Goal: Task Accomplishment & Management: Complete application form

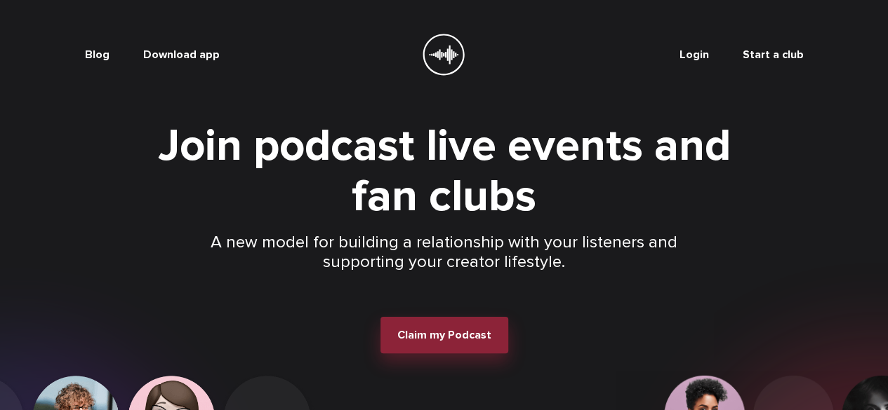
click at [456, 354] on button "Claim my Podcast" at bounding box center [444, 335] width 128 height 36
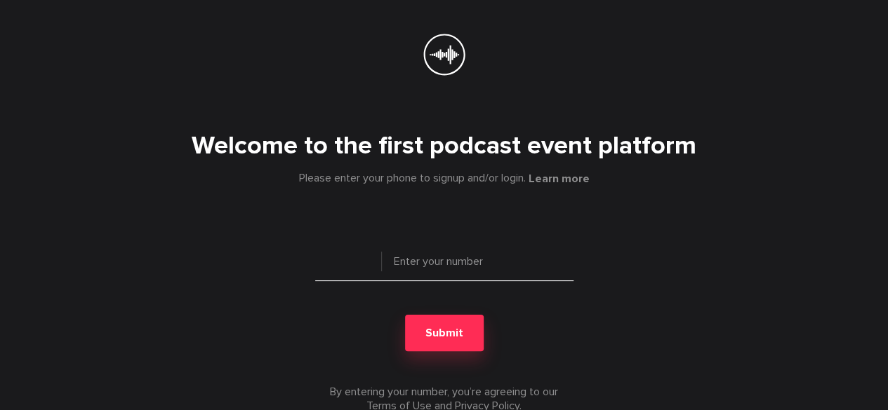
type input "+ 1"
click at [429, 269] on input "tel" at bounding box center [444, 267] width 258 height 28
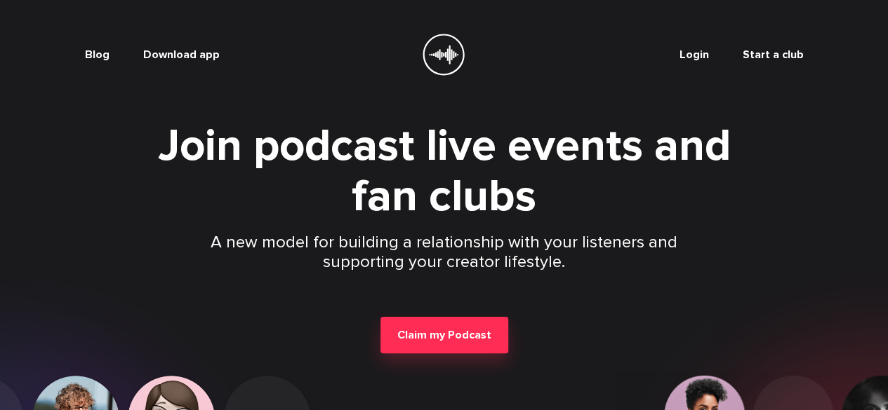
click at [803, 44] on div "Blog Download app Login Start a club" at bounding box center [444, 55] width 718 height 42
click at [803, 57] on link "Start a club" at bounding box center [772, 55] width 61 height 14
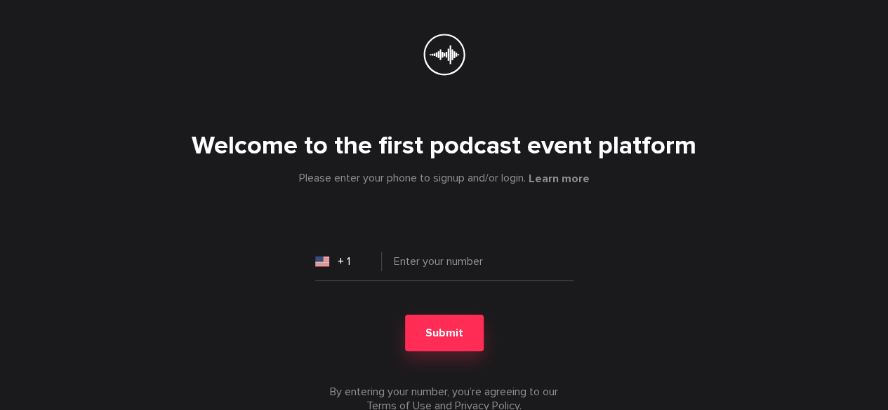
scroll to position [2, 0]
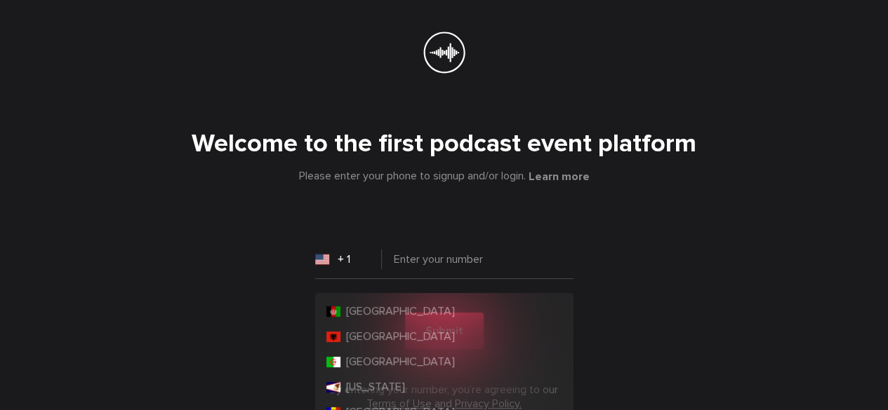
click at [372, 260] on input "+ 1" at bounding box center [348, 260] width 67 height 28
click at [340, 259] on input "+ 1" at bounding box center [348, 260] width 67 height 28
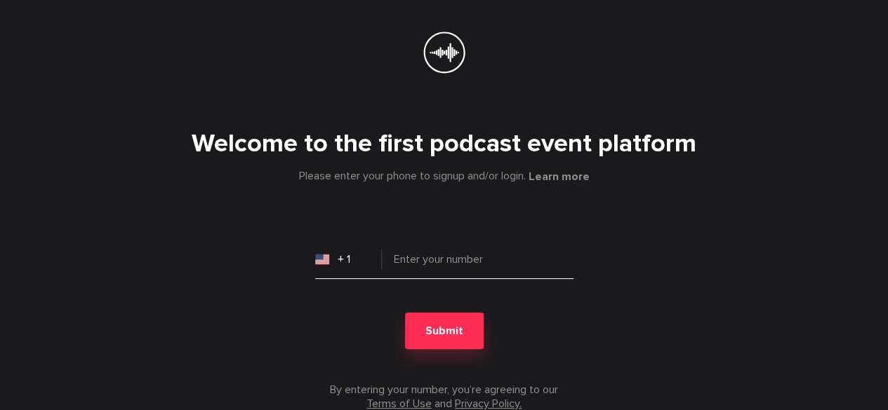
click at [413, 265] on input "tel" at bounding box center [444, 265] width 258 height 28
type input "+"
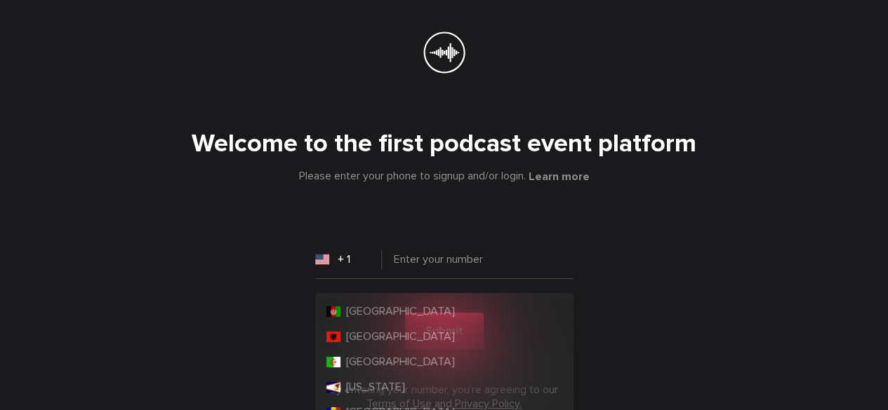
click at [333, 260] on input "+ 1" at bounding box center [348, 260] width 67 height 28
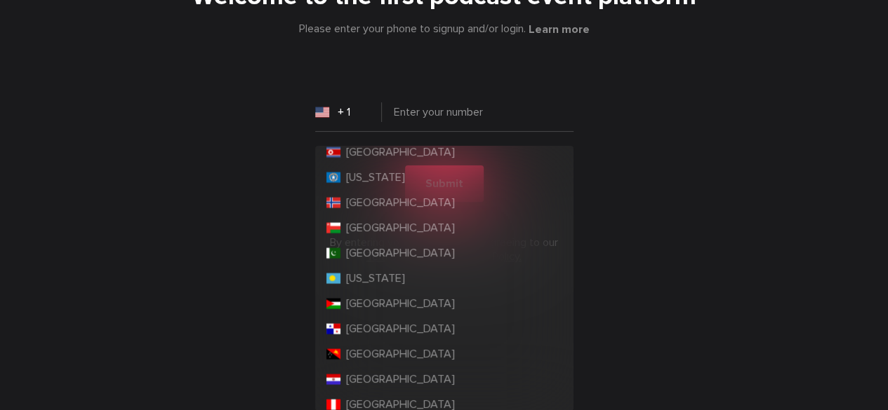
scroll to position [4192, 0]
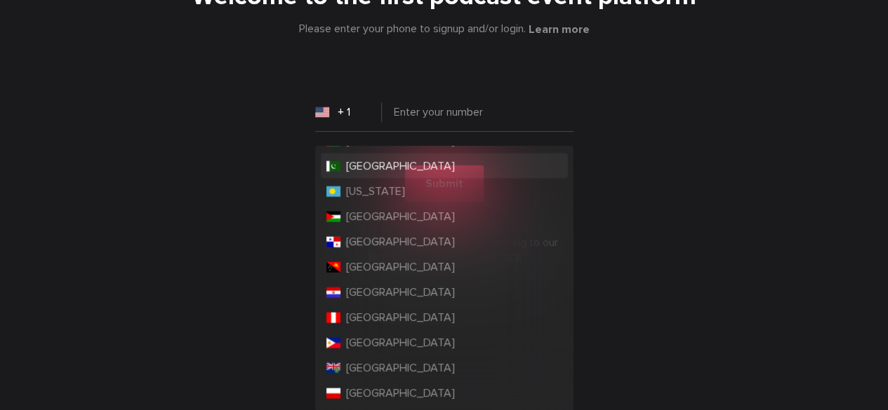
click at [368, 171] on span "[GEOGRAPHIC_DATA]" at bounding box center [400, 166] width 109 height 14
type input "+ 92"
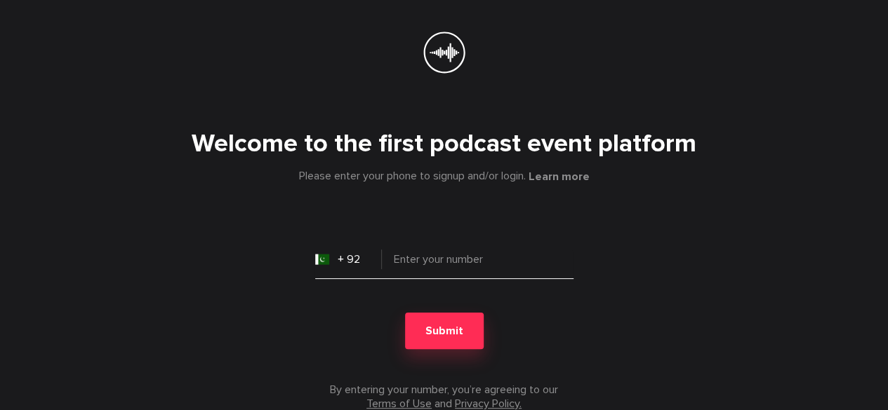
click at [422, 265] on input "tel" at bounding box center [444, 265] width 258 height 28
type input "3457654345"
click at [443, 328] on span "Submit" at bounding box center [444, 331] width 38 height 14
click at [340, 259] on input "+ 1" at bounding box center [348, 260] width 67 height 28
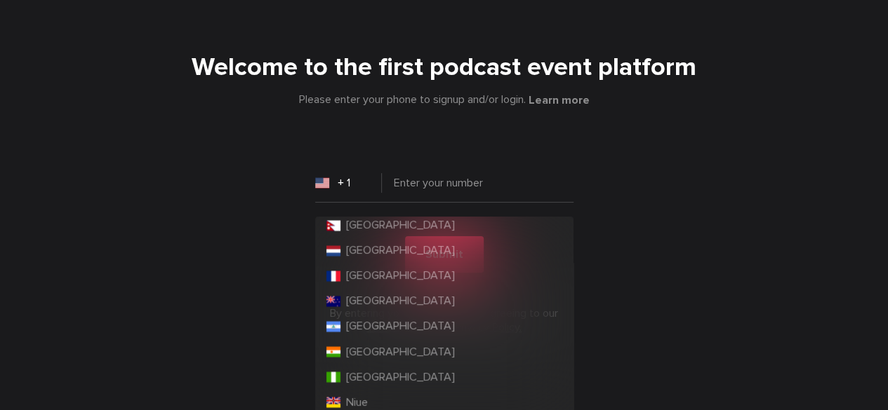
scroll to position [4024, 0]
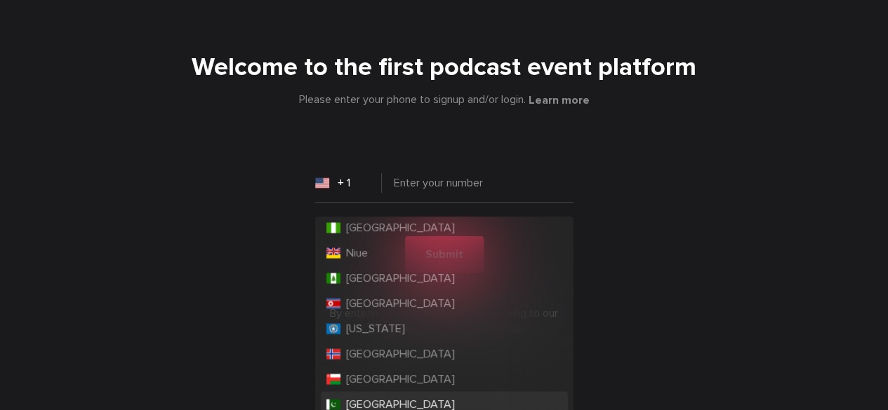
click at [373, 399] on span "[GEOGRAPHIC_DATA]" at bounding box center [400, 404] width 109 height 14
type input "+ 92"
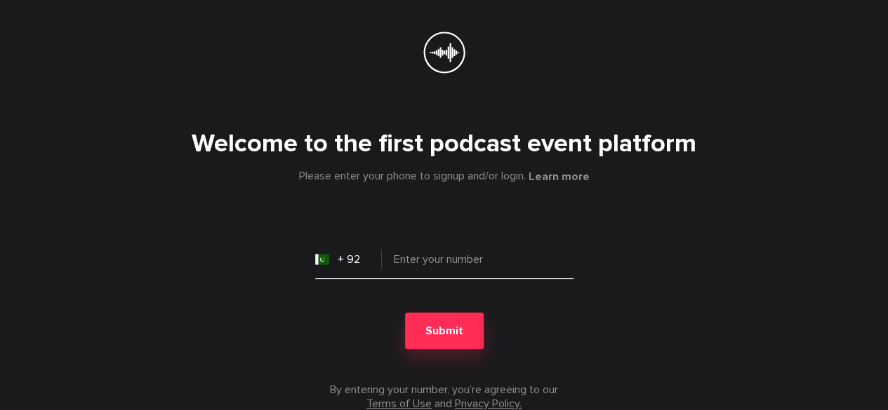
click at [424, 257] on input "tel" at bounding box center [444, 265] width 258 height 28
type input "3425765345"
click at [456, 333] on span "Submit" at bounding box center [444, 331] width 38 height 14
click at [225, 185] on div "Welcome to the first podcast event platform Please enter your phone to signup a…" at bounding box center [444, 259] width 718 height 304
click at [403, 257] on input "tel" at bounding box center [444, 265] width 258 height 28
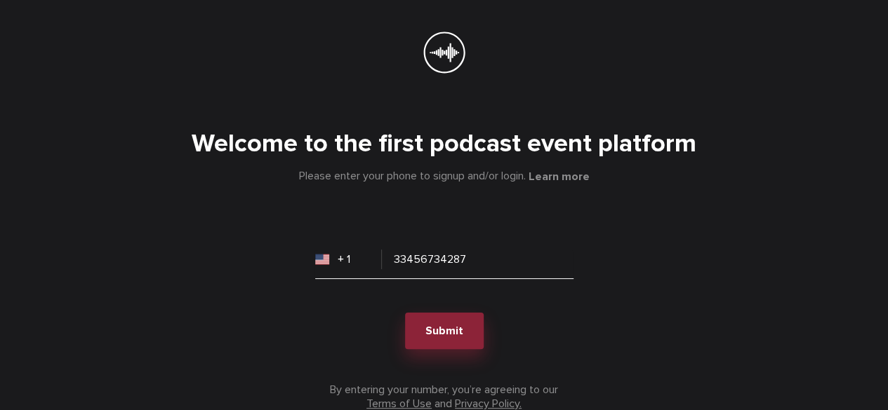
type input "33456734287"
click at [439, 326] on span "Submit" at bounding box center [444, 331] width 38 height 14
